Goal: Find specific page/section

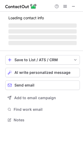
scroll to position [3, 3]
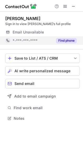
scroll to position [3, 3]
